Goal: Task Accomplishment & Management: Manage account settings

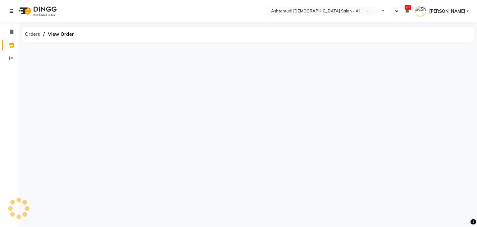
select select "en"
click at [32, 33] on span "Orders" at bounding box center [32, 34] width 21 height 11
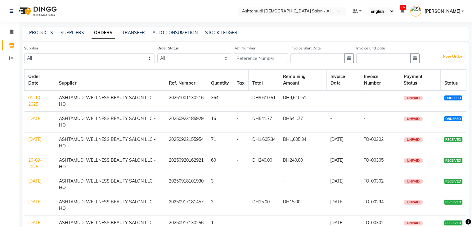
click at [34, 121] on link "[DATE]" at bounding box center [34, 118] width 13 height 6
click at [29, 101] on link "01-10-2025" at bounding box center [35, 101] width 14 height 12
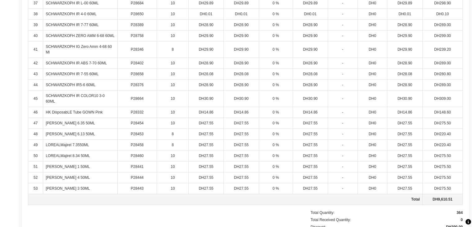
scroll to position [677, 0]
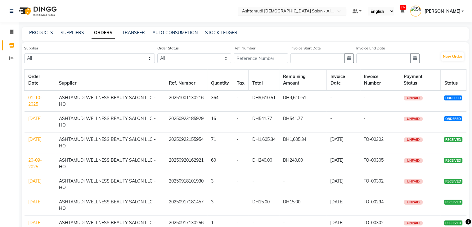
click at [319, 8] on div "× Ashtamudi Ladies Salon - Al Karama, Burjuman -Dubai" at bounding box center [288, 11] width 93 height 6
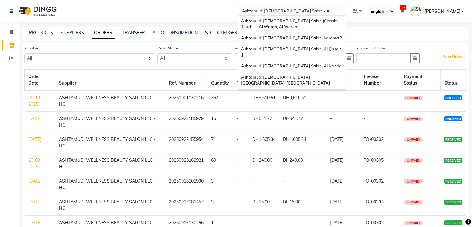
scroll to position [4, 0]
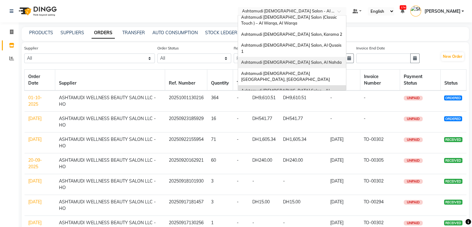
click at [309, 60] on span "Ashtamudi [DEMOGRAPHIC_DATA] Salon, Al Nahda" at bounding box center [291, 62] width 101 height 5
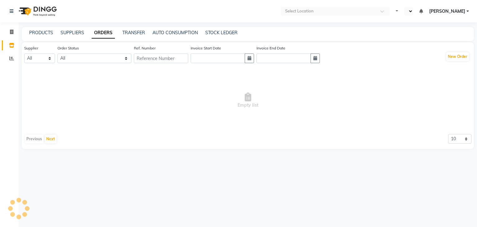
select select "en"
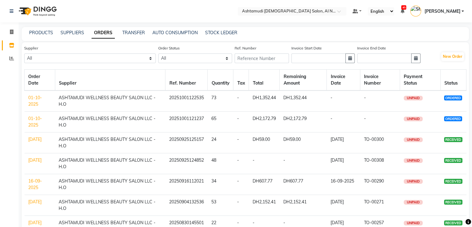
click at [32, 123] on link "01-10-2025" at bounding box center [35, 121] width 14 height 12
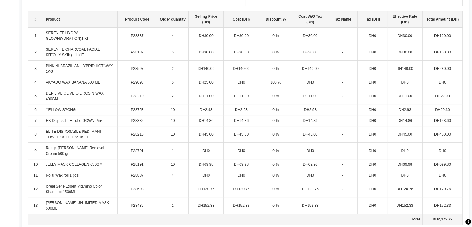
scroll to position [170, 0]
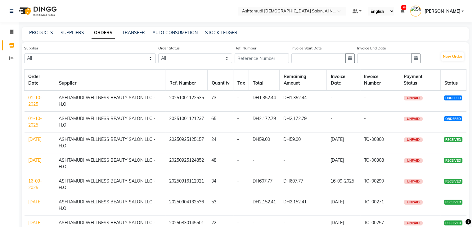
click at [31, 101] on link "01-10-2025" at bounding box center [35, 101] width 14 height 12
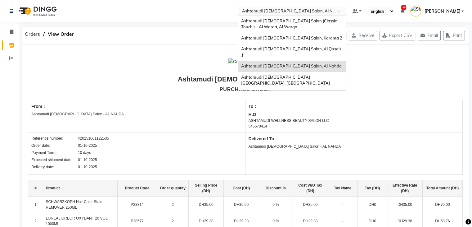
click at [311, 13] on input "text" at bounding box center [286, 12] width 90 height 6
click at [312, 23] on span "Ashtamudi Ladies Salon (Classic Touch ) – Al Warqa, Al Warqa" at bounding box center [289, 23] width 97 height 11
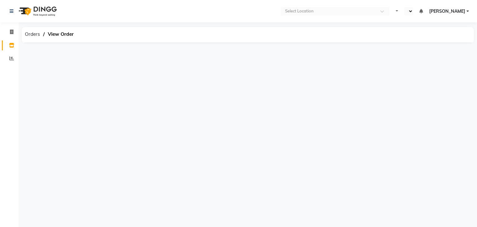
select select "en"
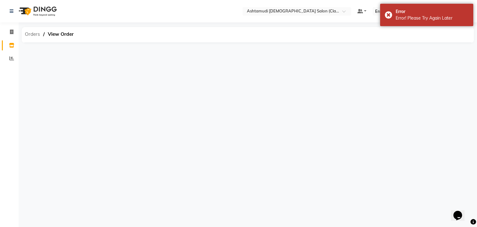
click at [29, 35] on span "Orders" at bounding box center [32, 34] width 21 height 11
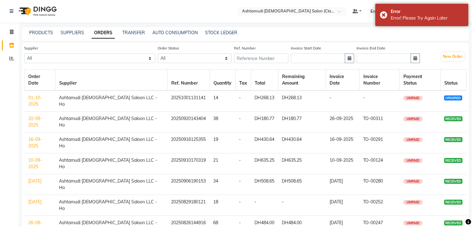
click at [42, 95] on link "01-10-2025" at bounding box center [35, 101] width 14 height 12
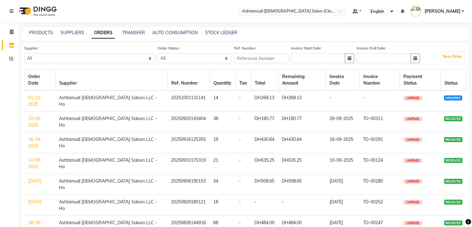
click at [298, 11] on input "text" at bounding box center [286, 12] width 90 height 6
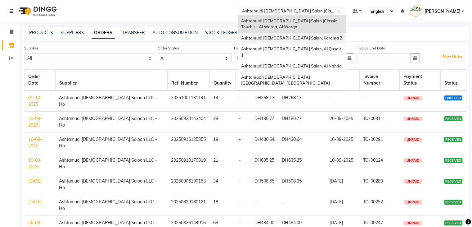
click at [311, 40] on span "Ashtamudi Ladies Salon, Karama 2" at bounding box center [291, 37] width 101 height 5
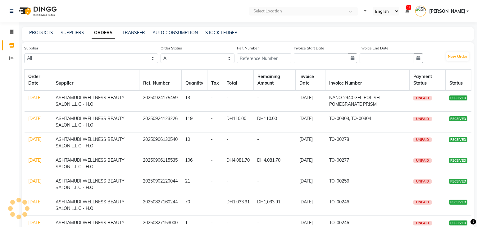
select select "en"
click at [290, 12] on input "text" at bounding box center [292, 12] width 90 height 6
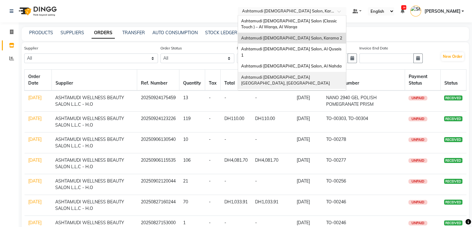
click at [313, 74] on span "Ashtamudi [DEMOGRAPHIC_DATA] [GEOGRAPHIC_DATA], [GEOGRAPHIC_DATA]" at bounding box center [285, 79] width 89 height 11
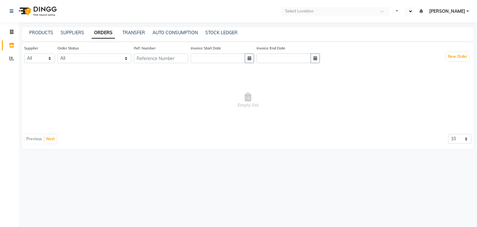
select select "en"
